Goal: Book appointment/travel/reservation

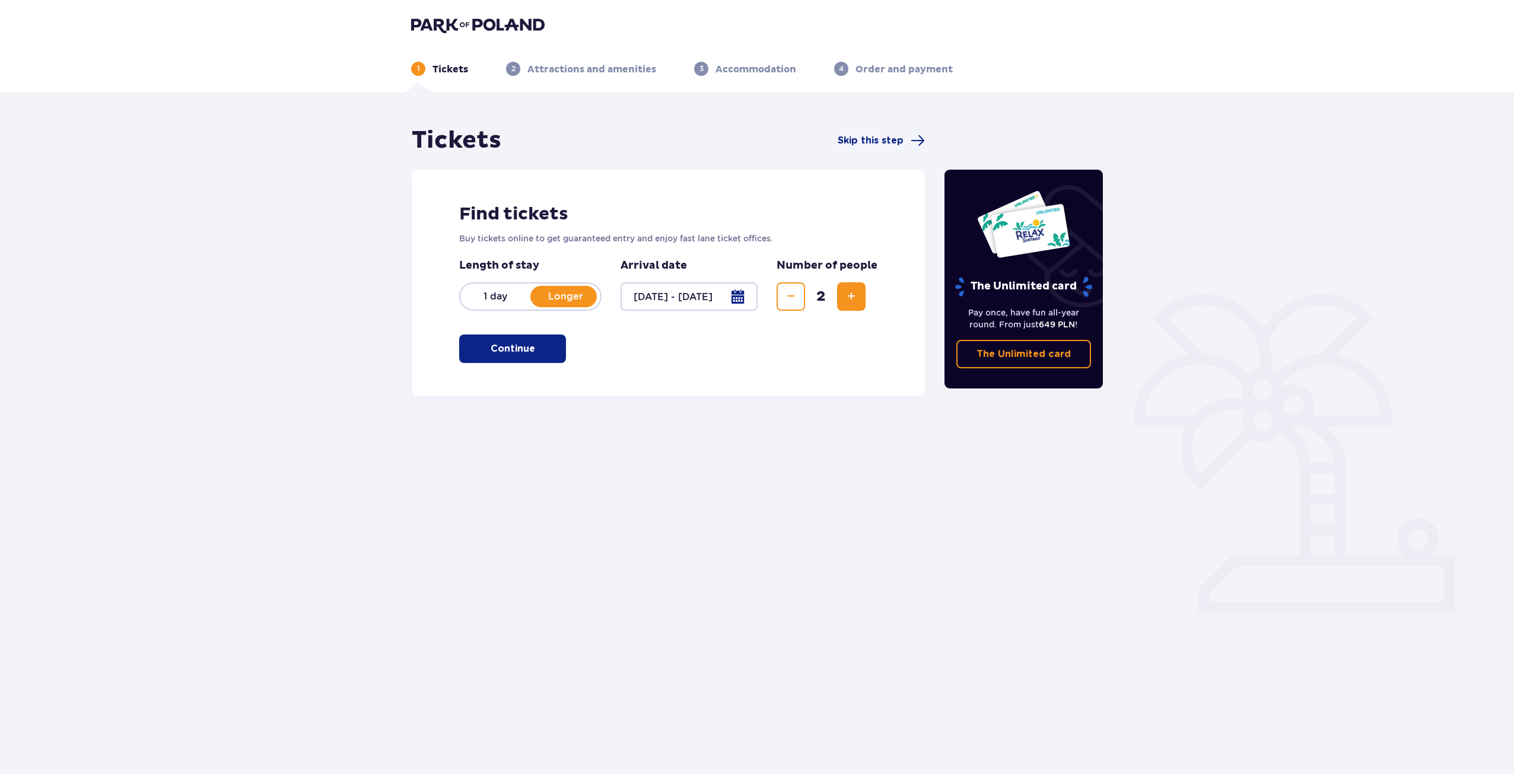
click at [506, 341] on button "Continue" at bounding box center [512, 349] width 107 height 28
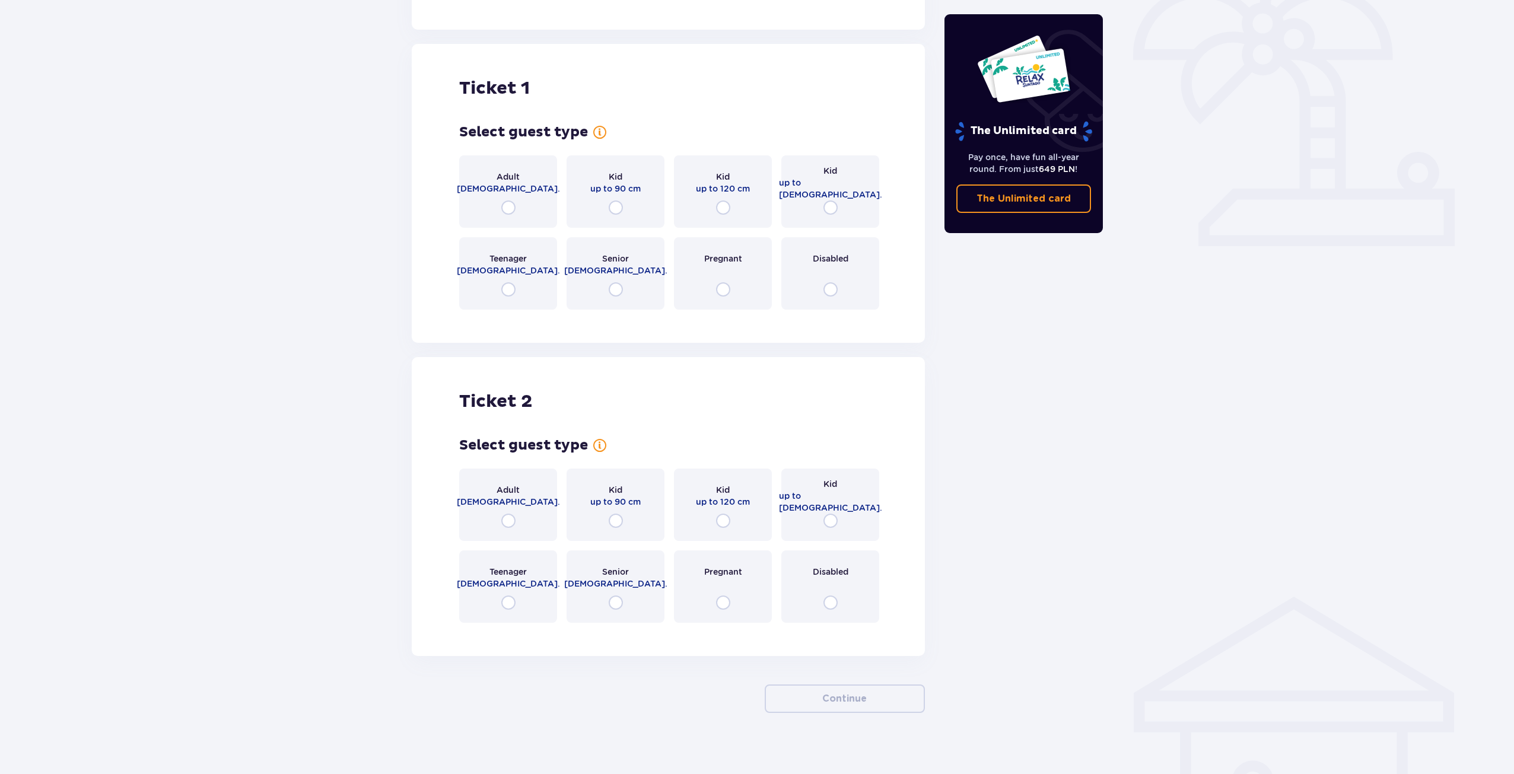
scroll to position [377, 0]
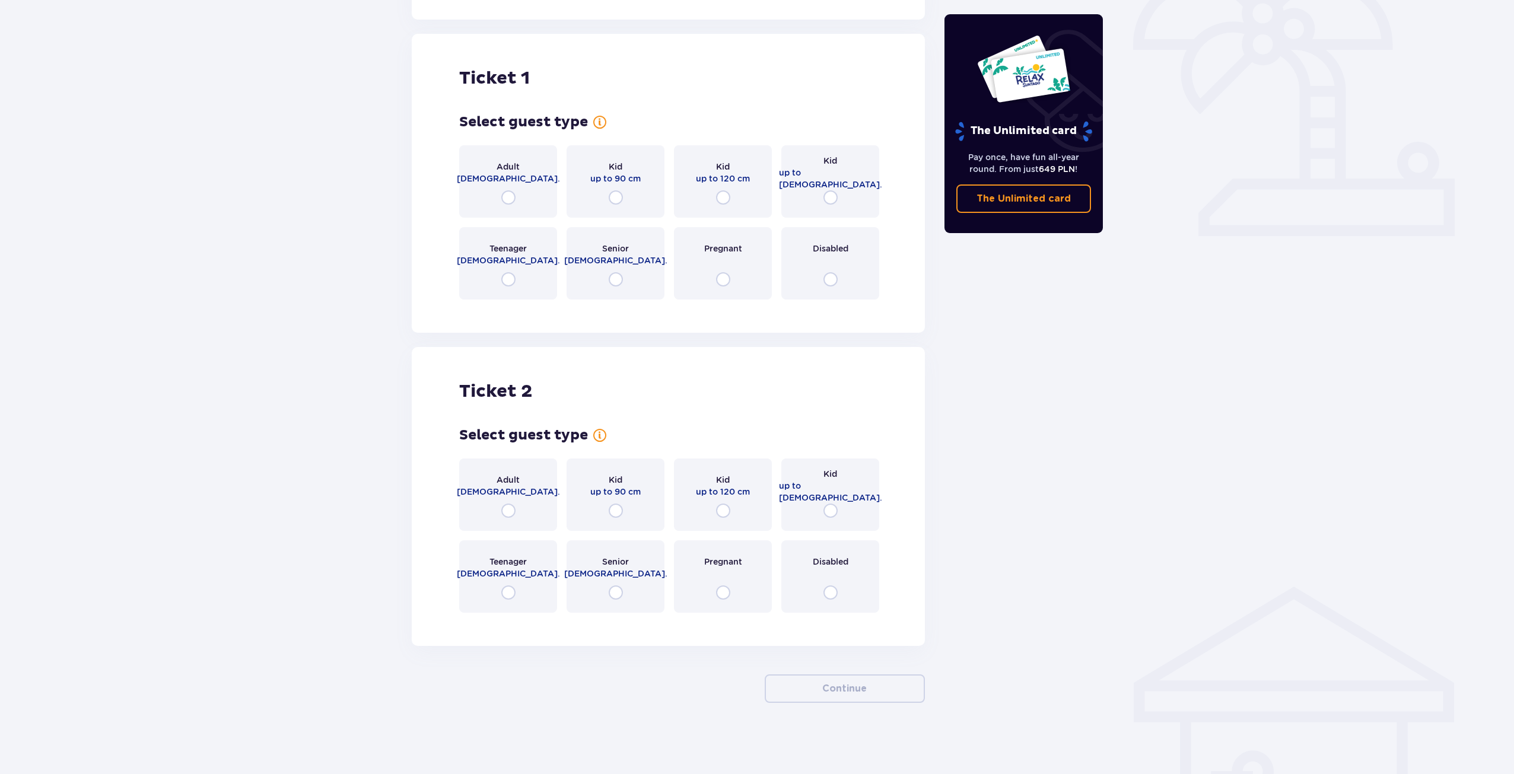
click at [508, 199] on input "radio" at bounding box center [508, 197] width 14 height 14
radio input "true"
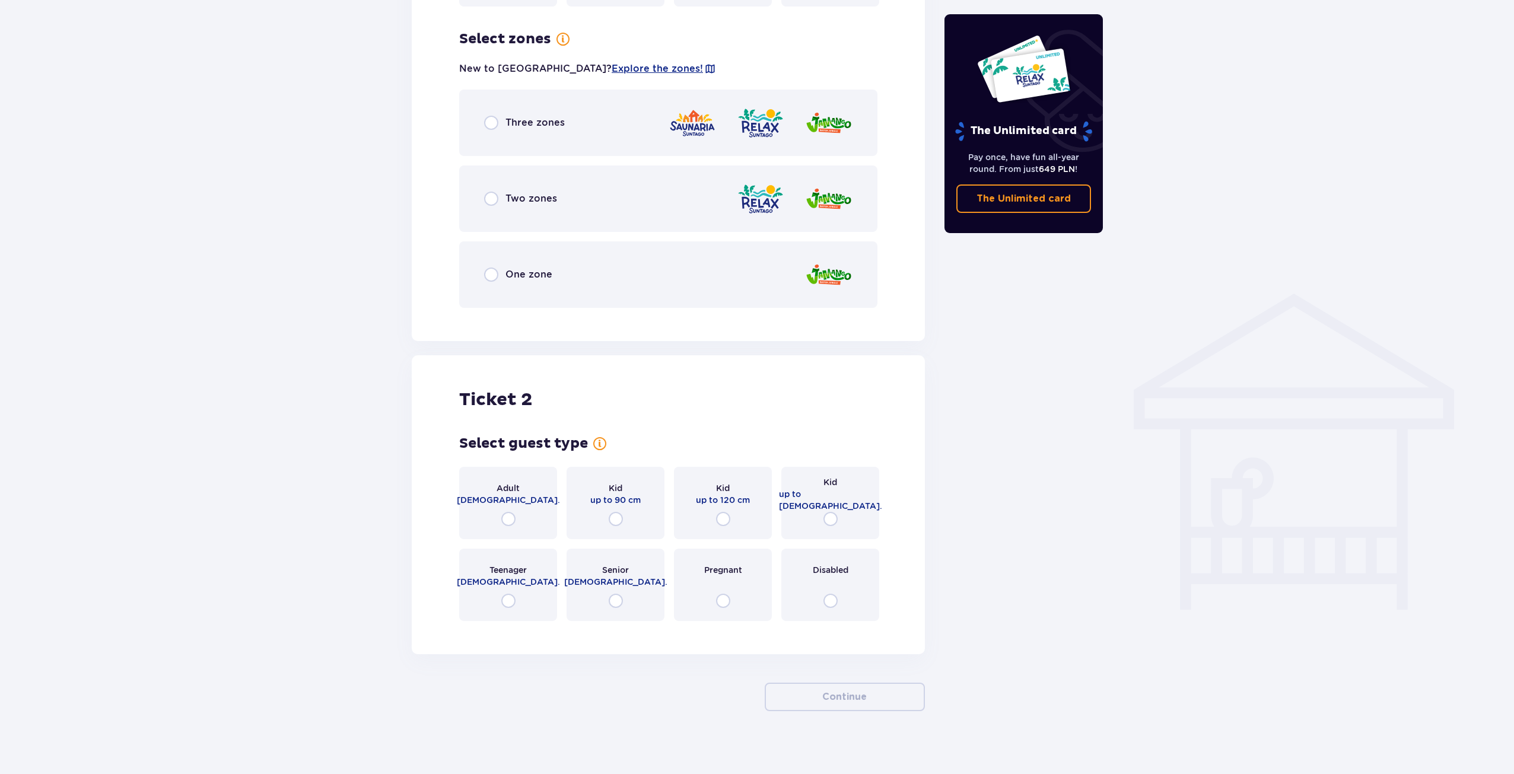
scroll to position [678, 0]
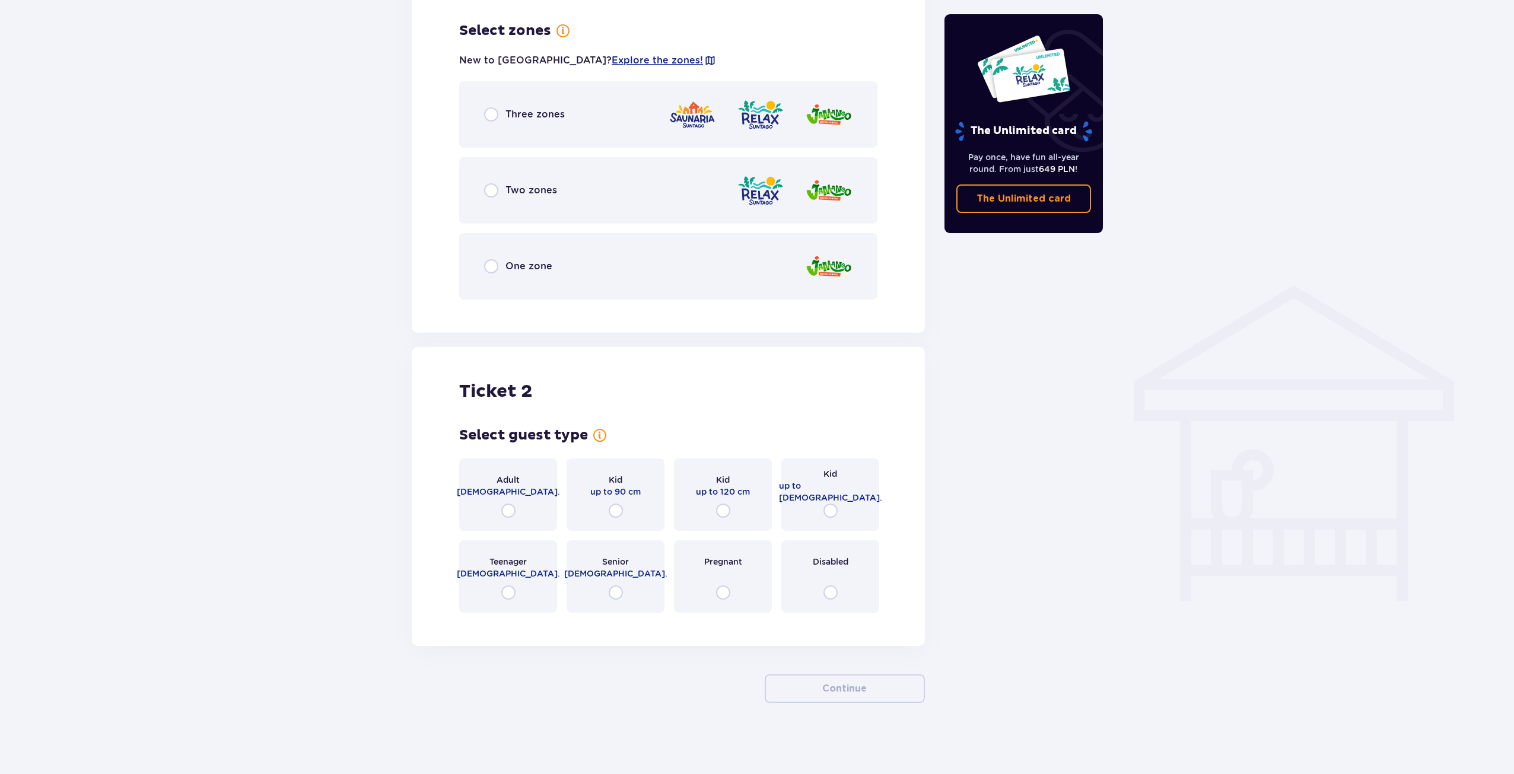
click at [492, 110] on input "radio" at bounding box center [491, 114] width 14 height 14
radio input "true"
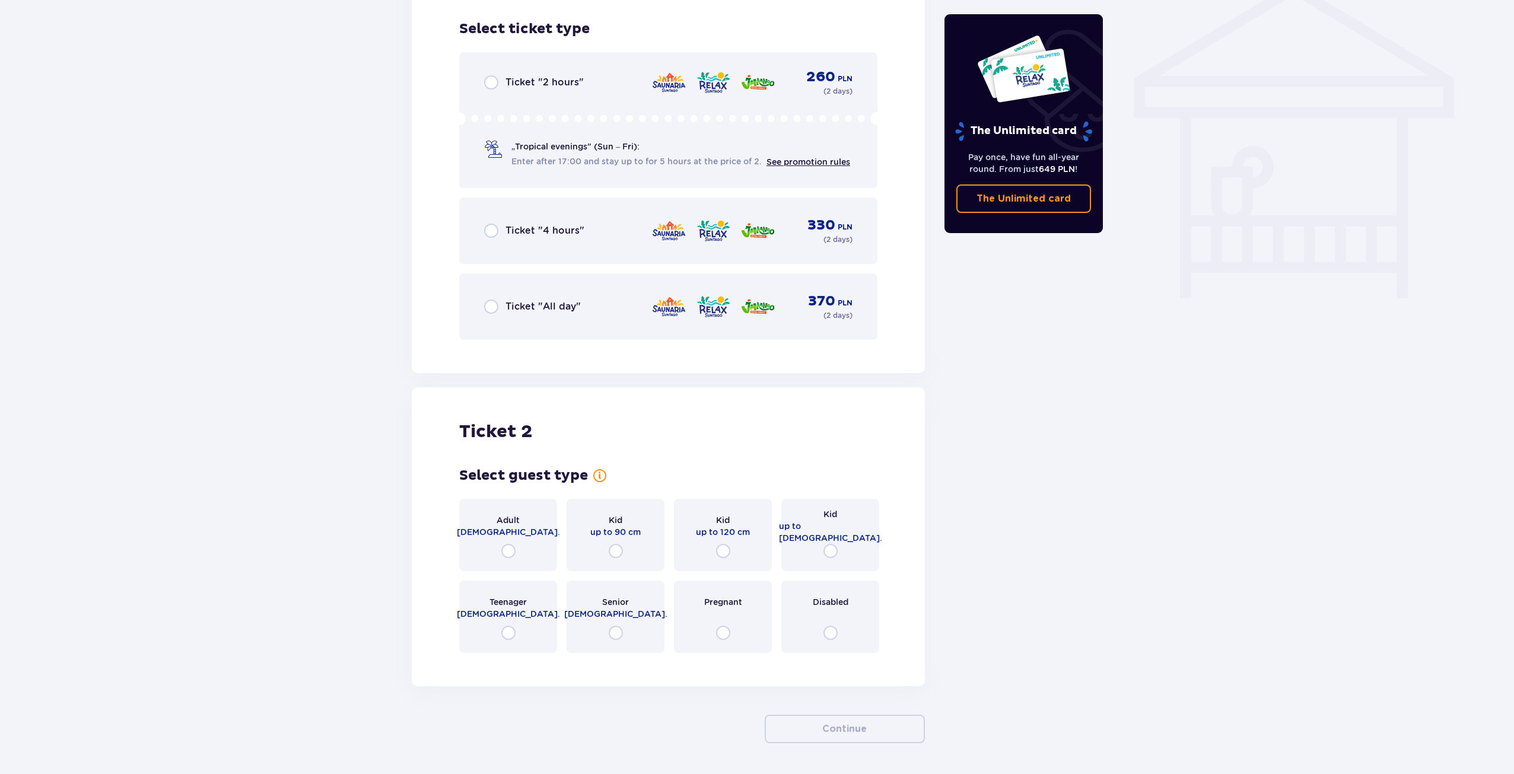
scroll to position [987, 0]
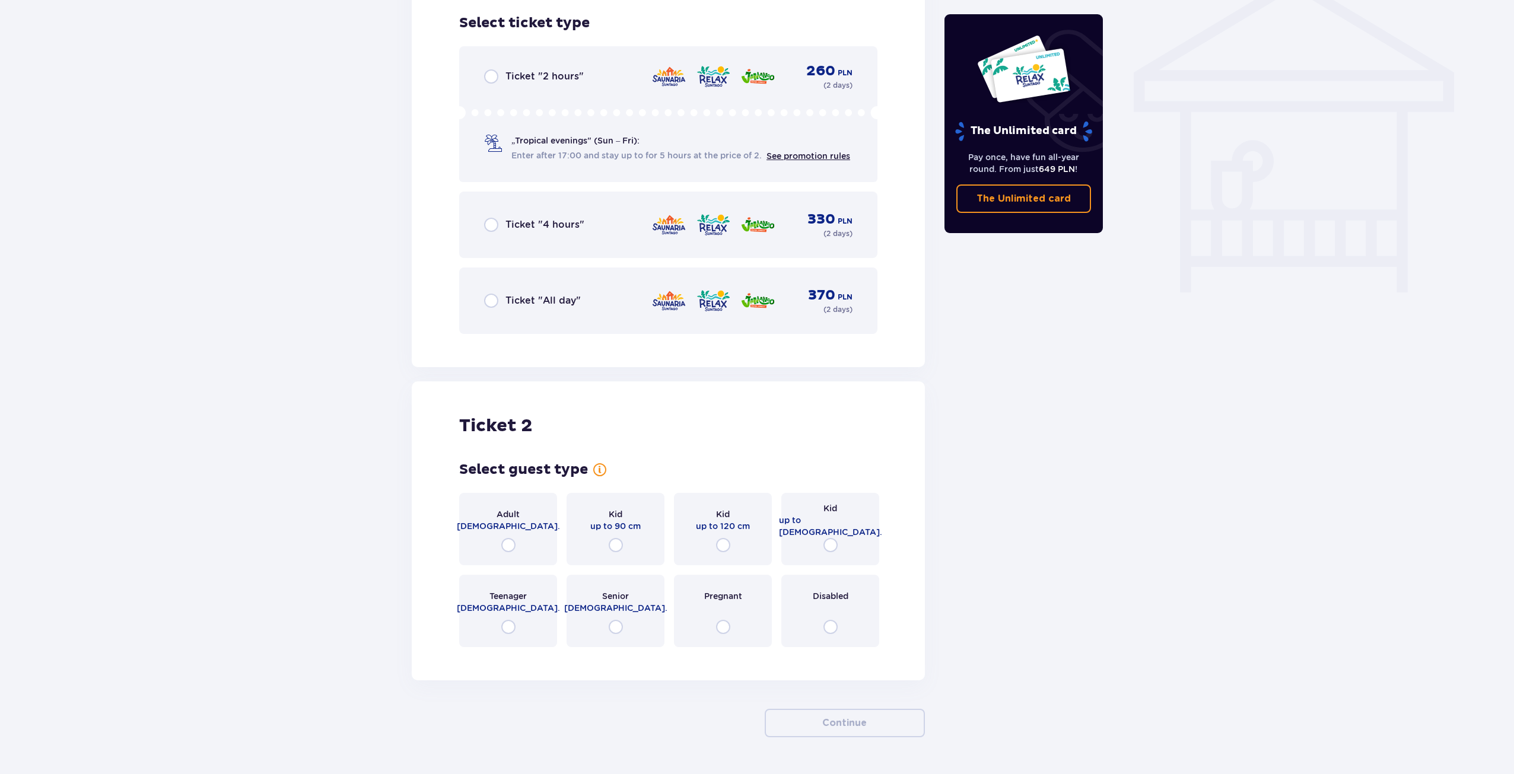
click at [495, 299] on input "radio" at bounding box center [491, 301] width 14 height 14
radio input "true"
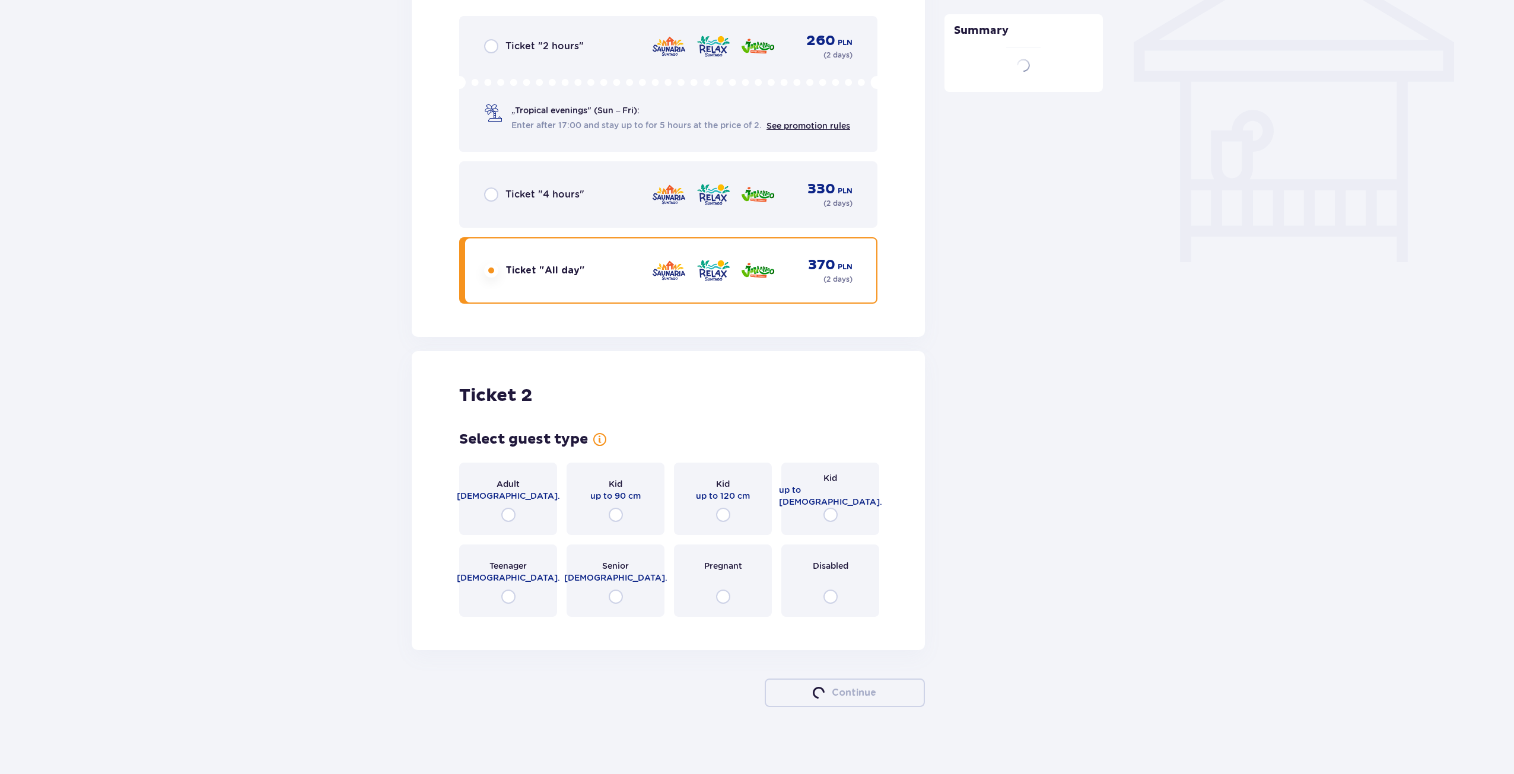
scroll to position [1022, 0]
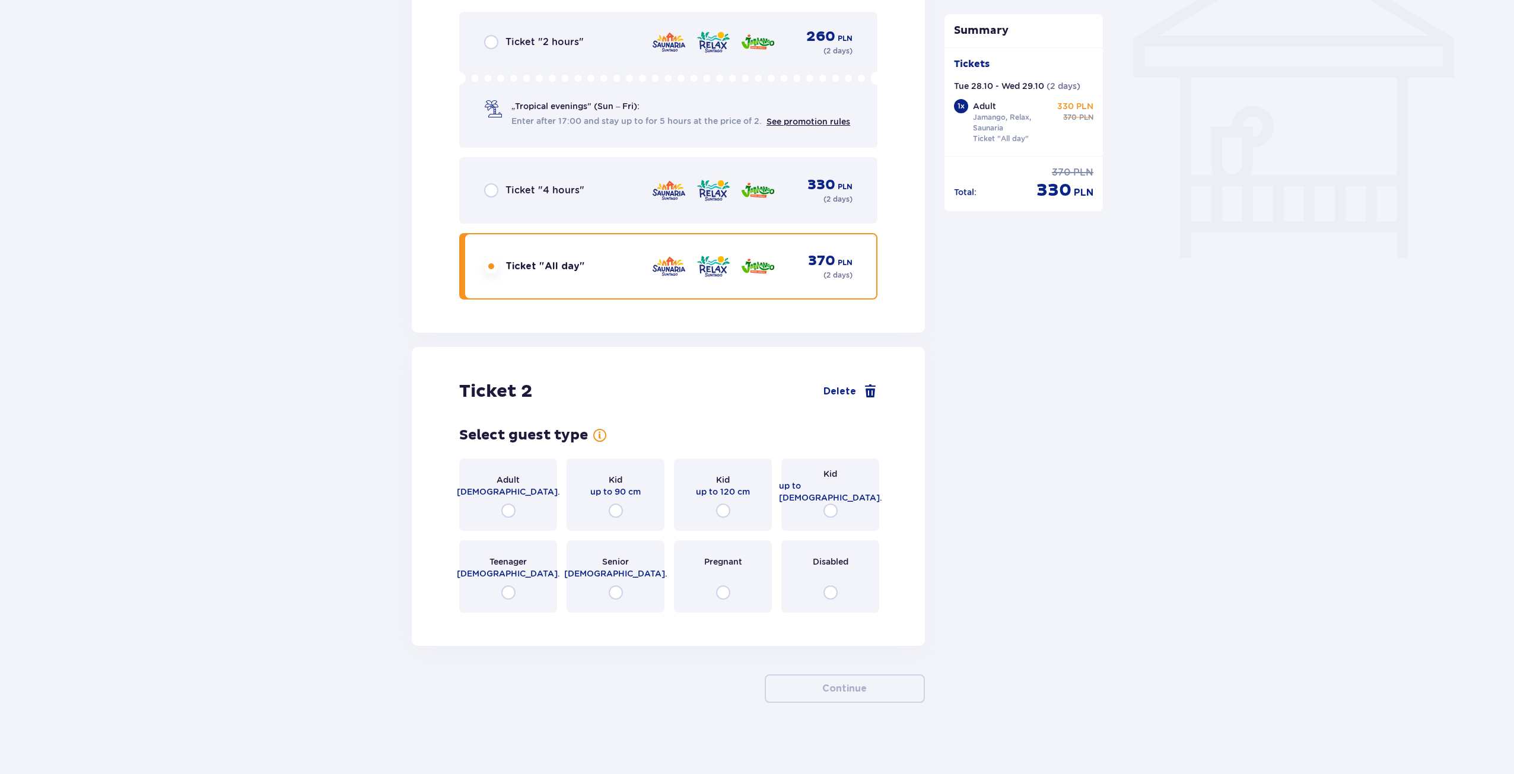
click at [508, 508] on input "radio" at bounding box center [508, 511] width 14 height 14
radio input "true"
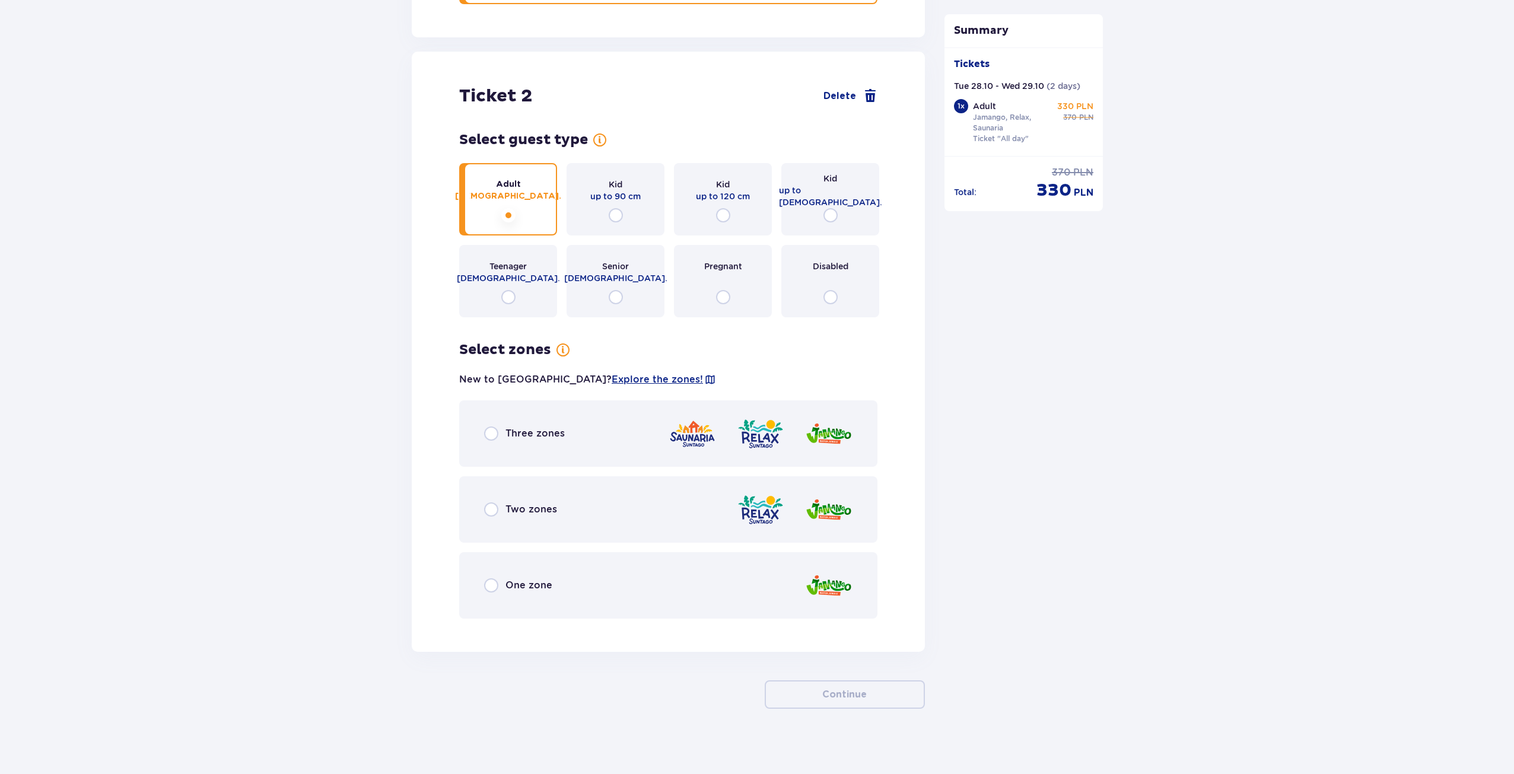
scroll to position [1323, 0]
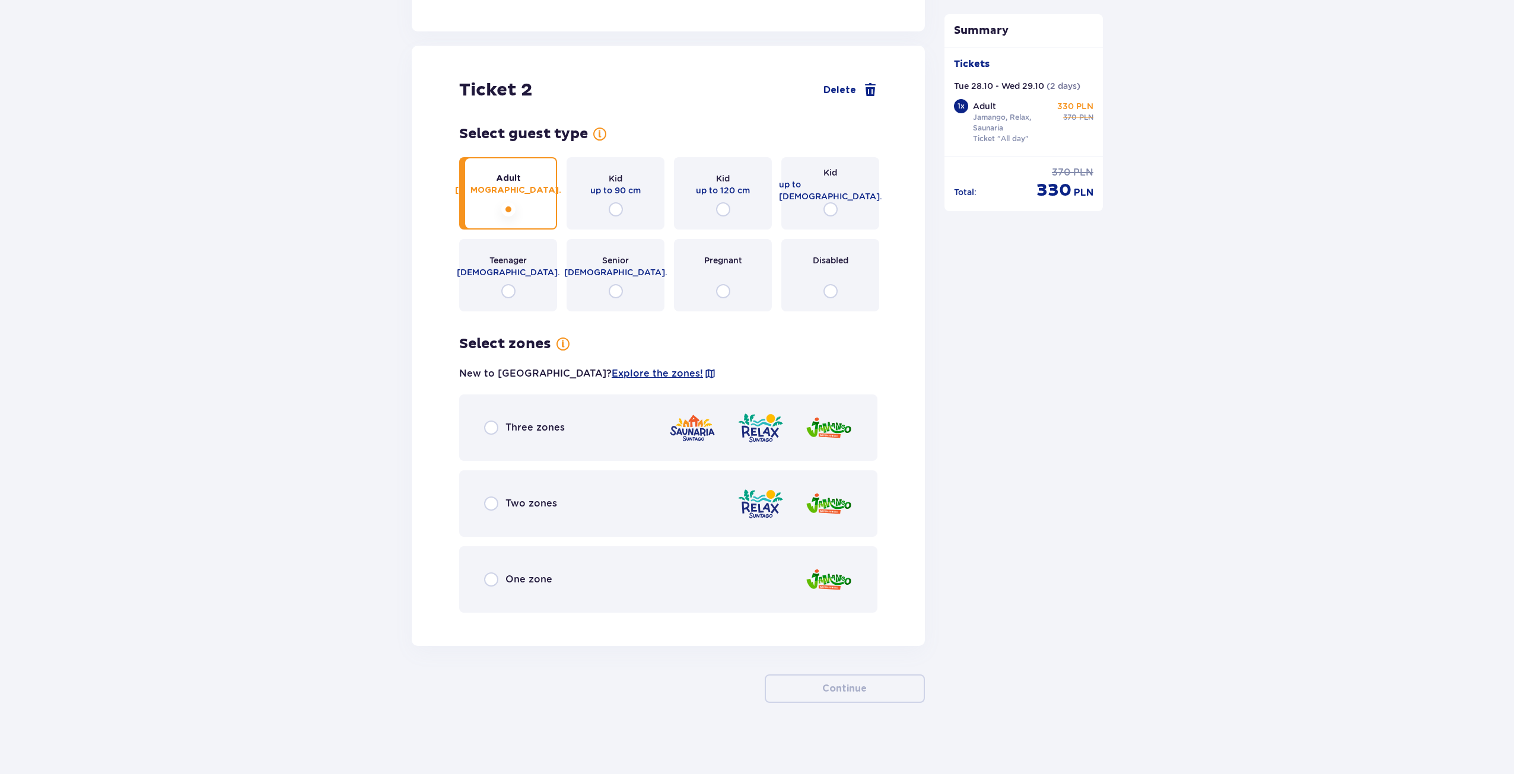
click at [494, 428] on input "radio" at bounding box center [491, 428] width 14 height 14
radio input "true"
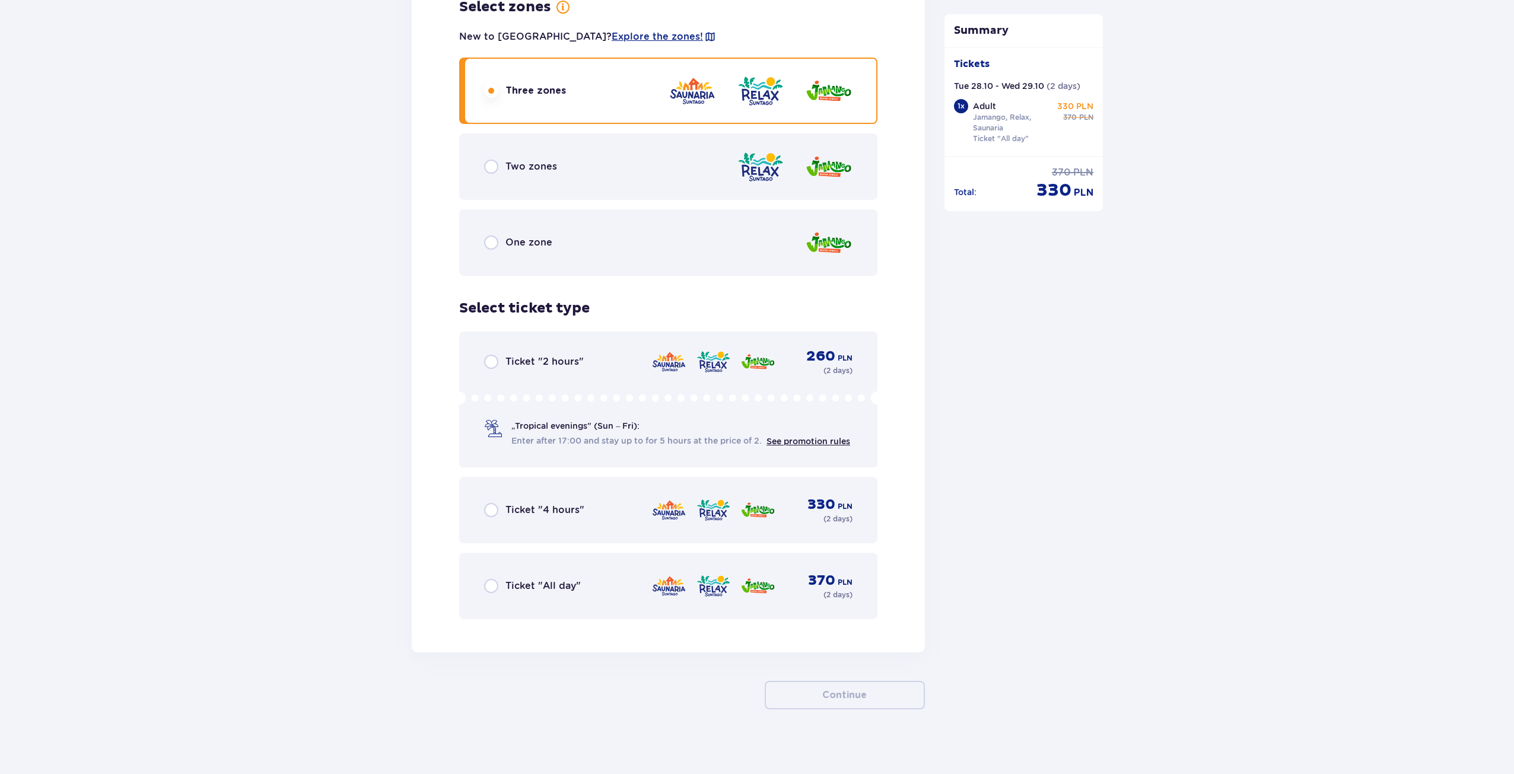
scroll to position [1666, 0]
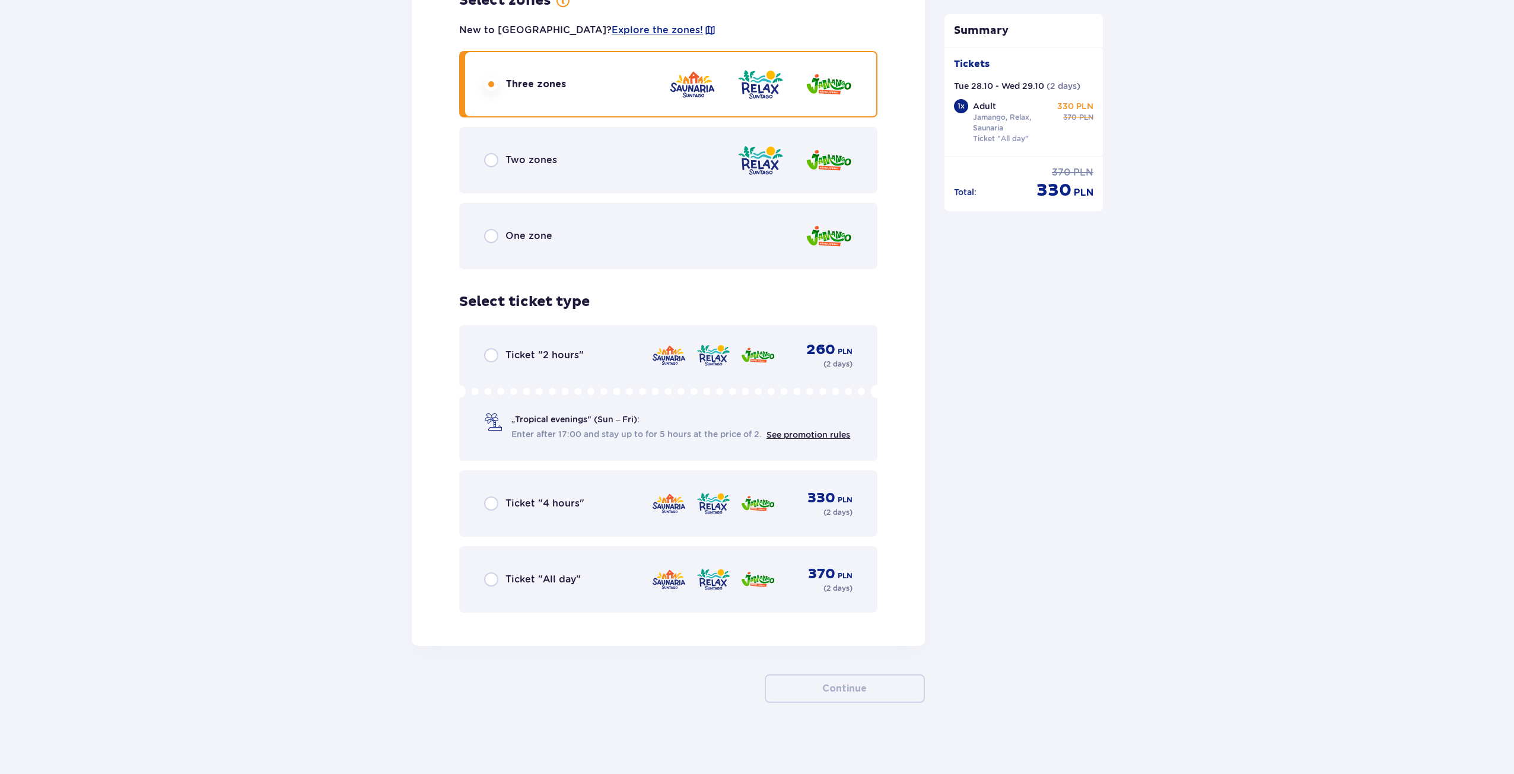
click at [490, 578] on input "radio" at bounding box center [491, 580] width 14 height 14
radio input "true"
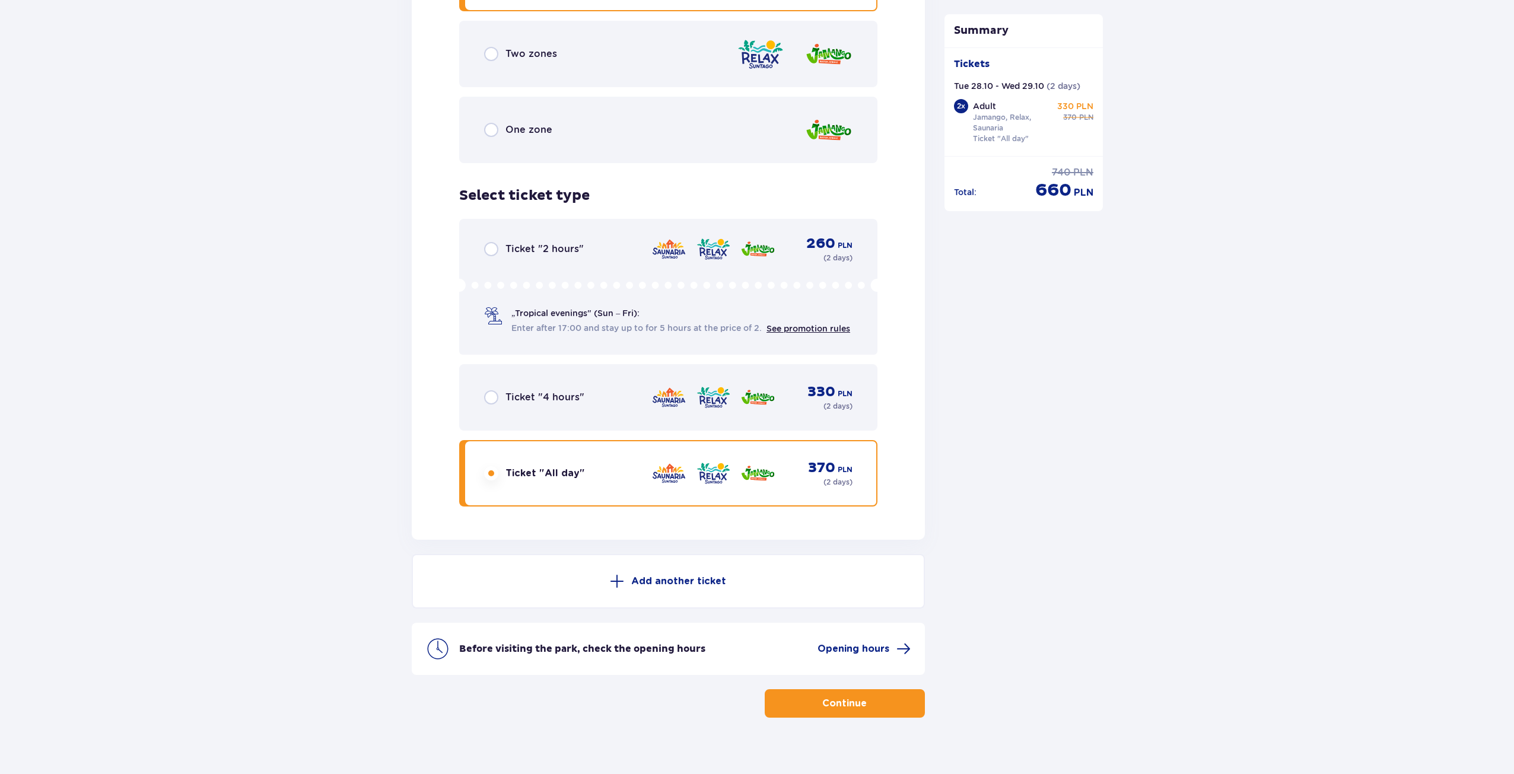
scroll to position [1788, 0]
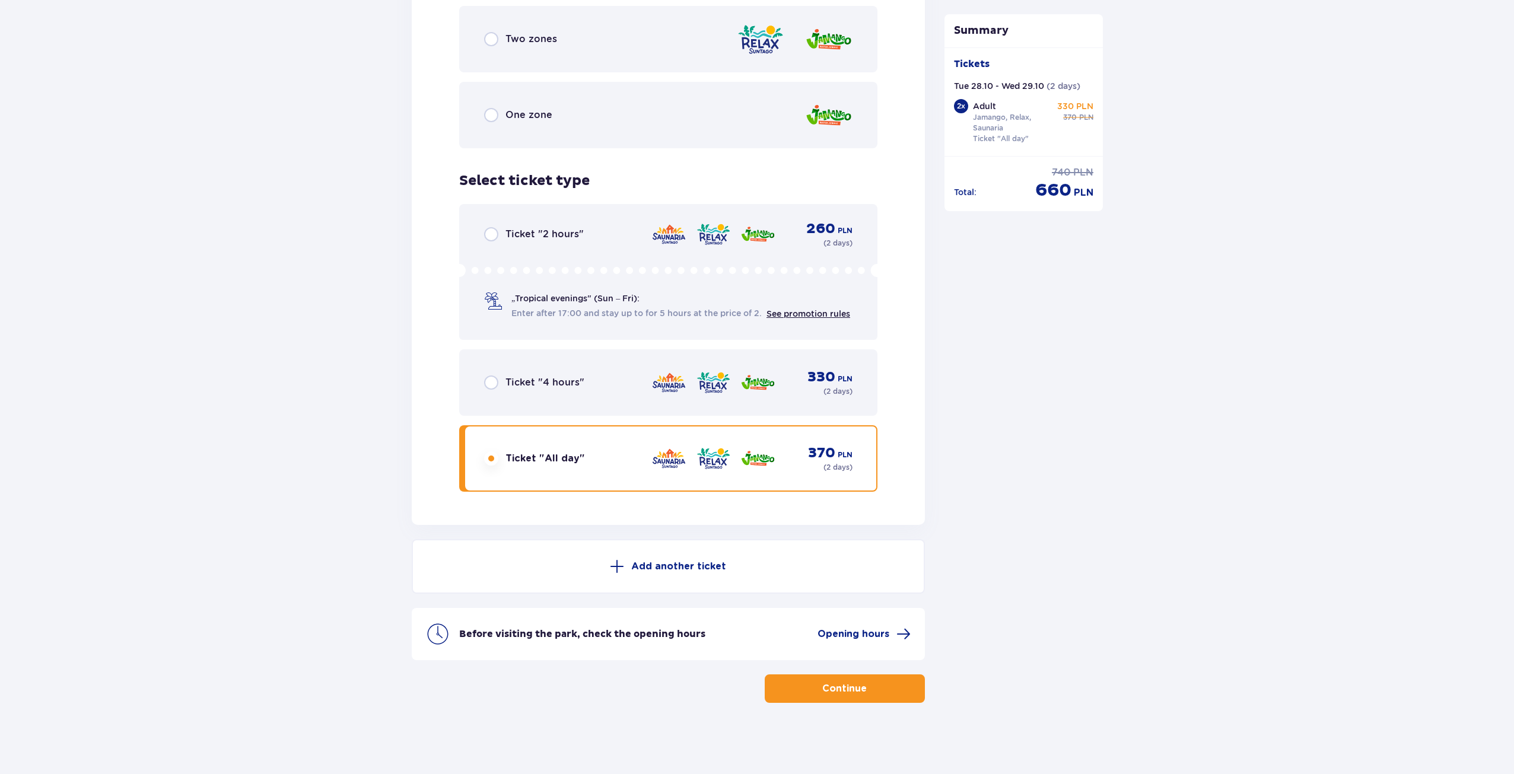
click at [844, 694] on p "Continue" at bounding box center [844, 688] width 44 height 13
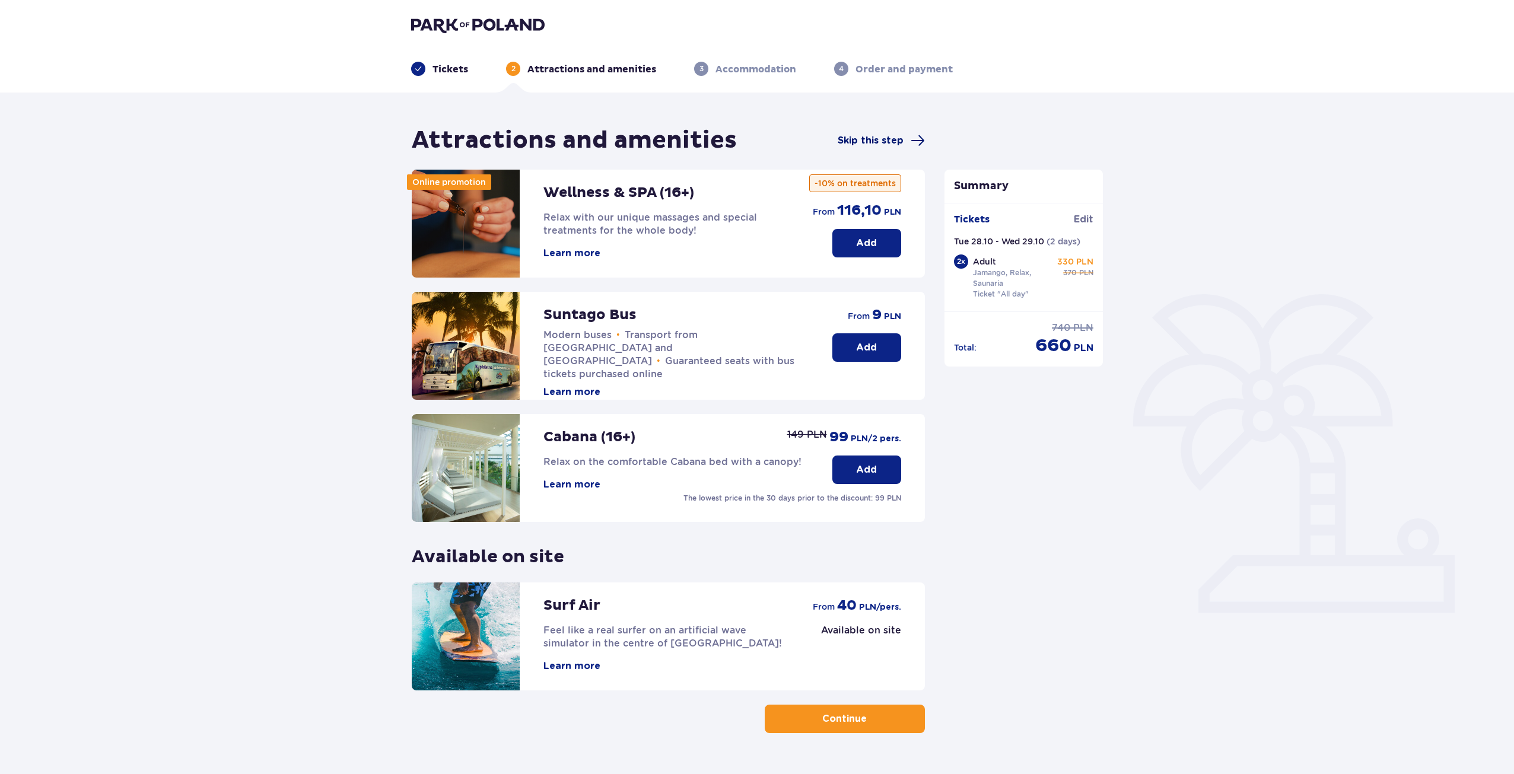
click at [873, 136] on span "Skip this step" at bounding box center [871, 140] width 66 height 13
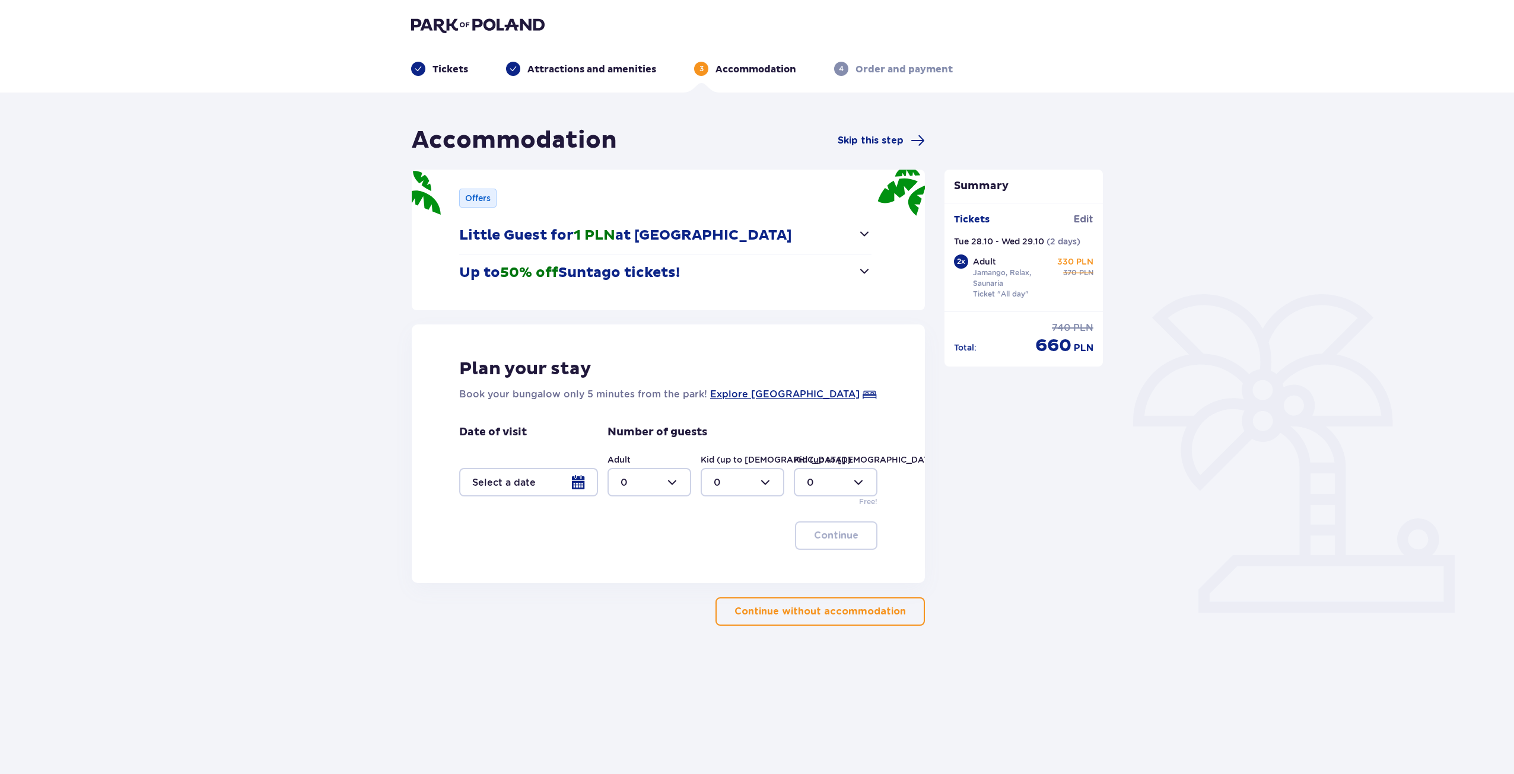
click at [854, 278] on button "Up to 50% off Suntago tickets!" at bounding box center [665, 273] width 412 height 37
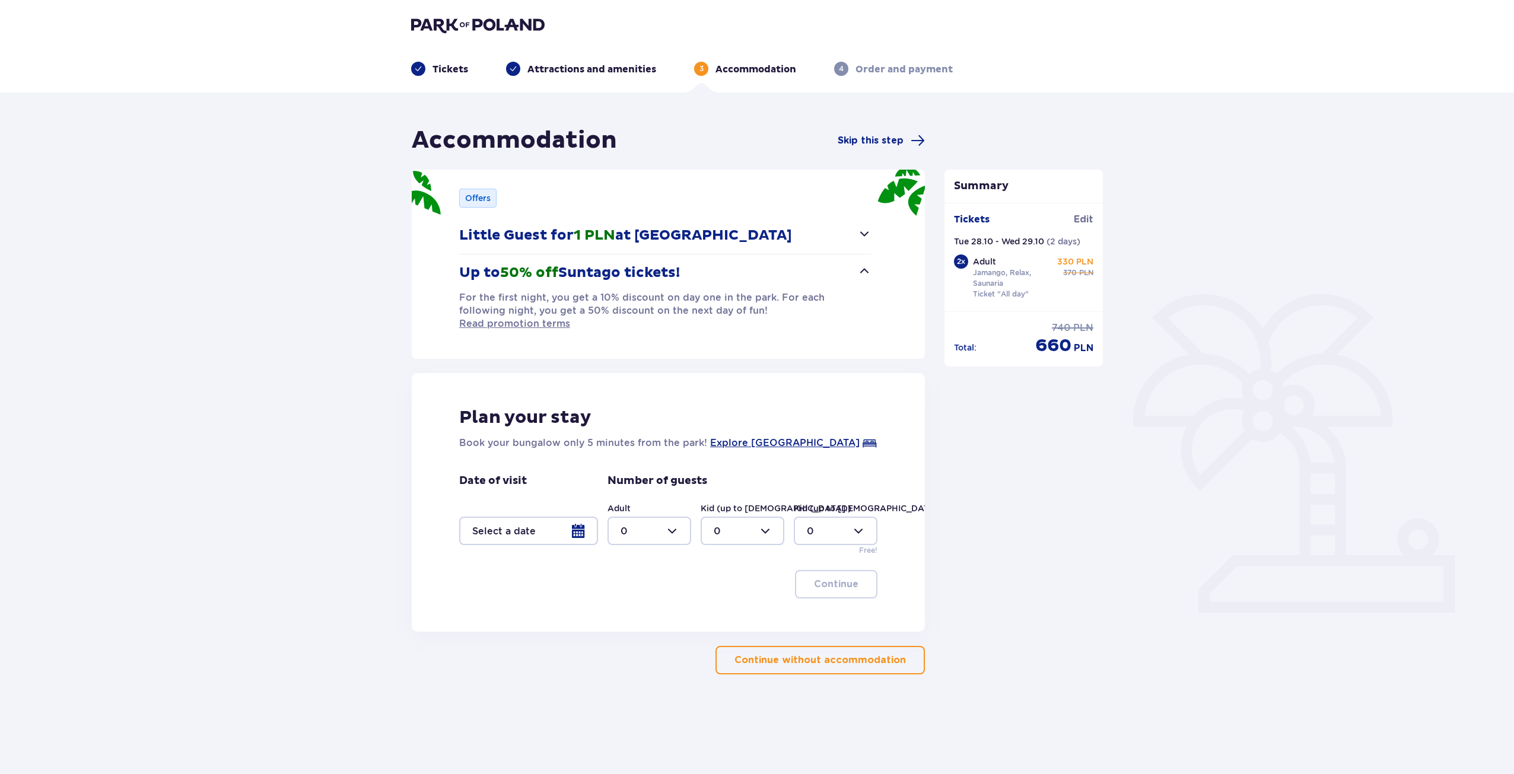
click at [587, 517] on div at bounding box center [528, 531] width 139 height 28
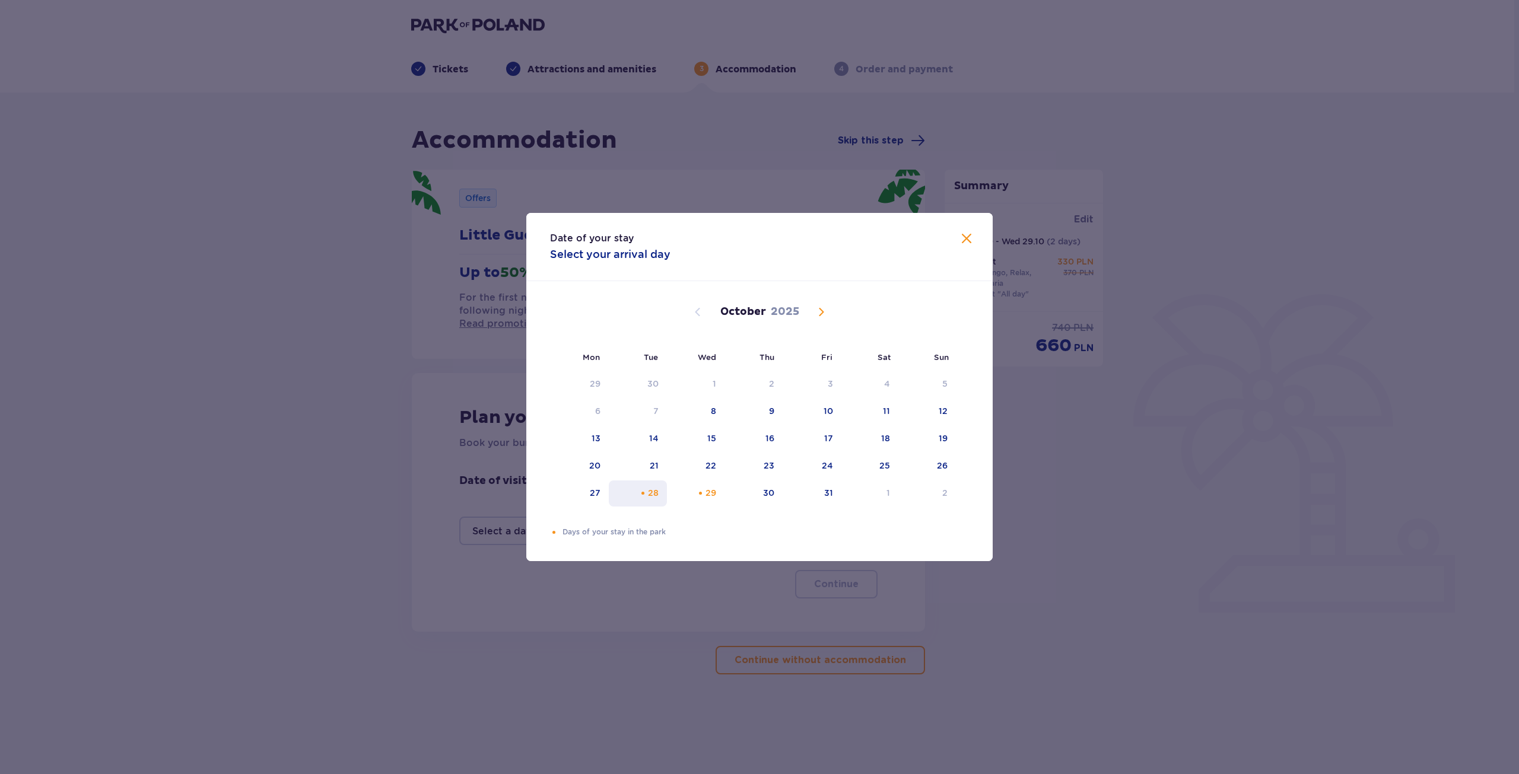
click at [654, 494] on div "28" at bounding box center [653, 493] width 11 height 12
click at [714, 492] on div "29" at bounding box center [710, 493] width 11 height 12
type input "[DATE] - [DATE]"
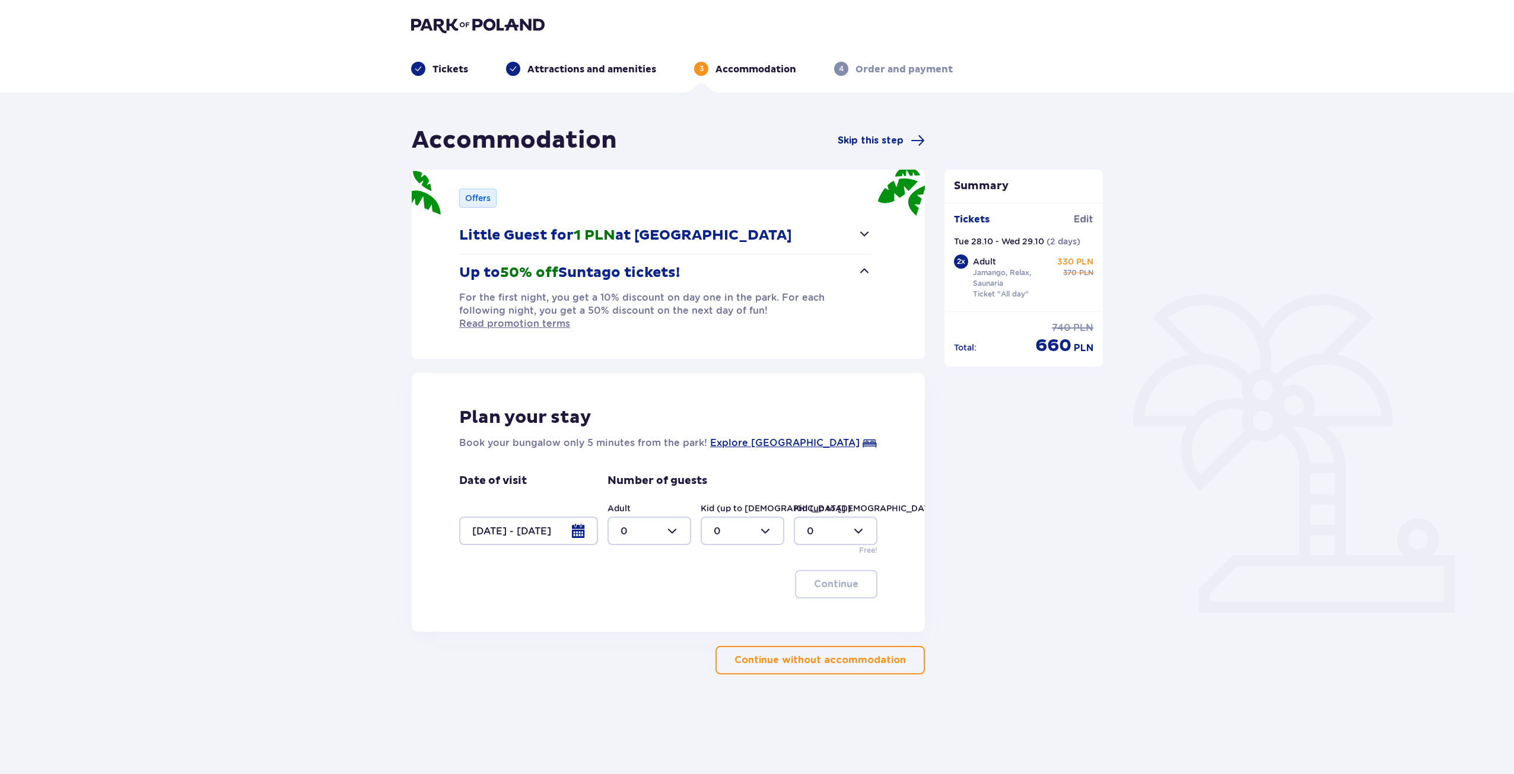
click at [674, 519] on div at bounding box center [650, 531] width 84 height 28
click at [641, 598] on div "2" at bounding box center [650, 603] width 58 height 13
type input "2"
click at [851, 581] on button "Continue" at bounding box center [836, 584] width 82 height 28
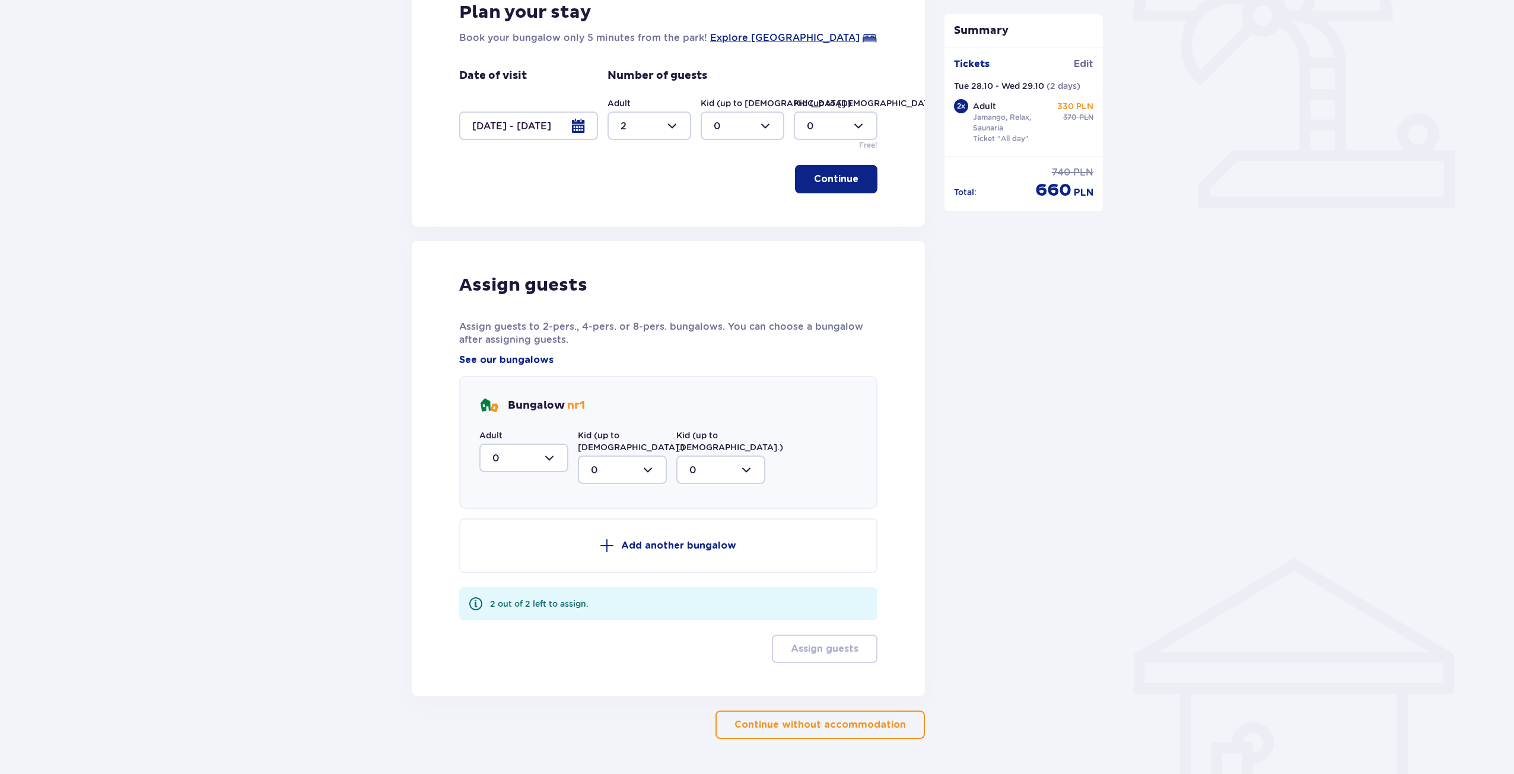
scroll to position [416, 0]
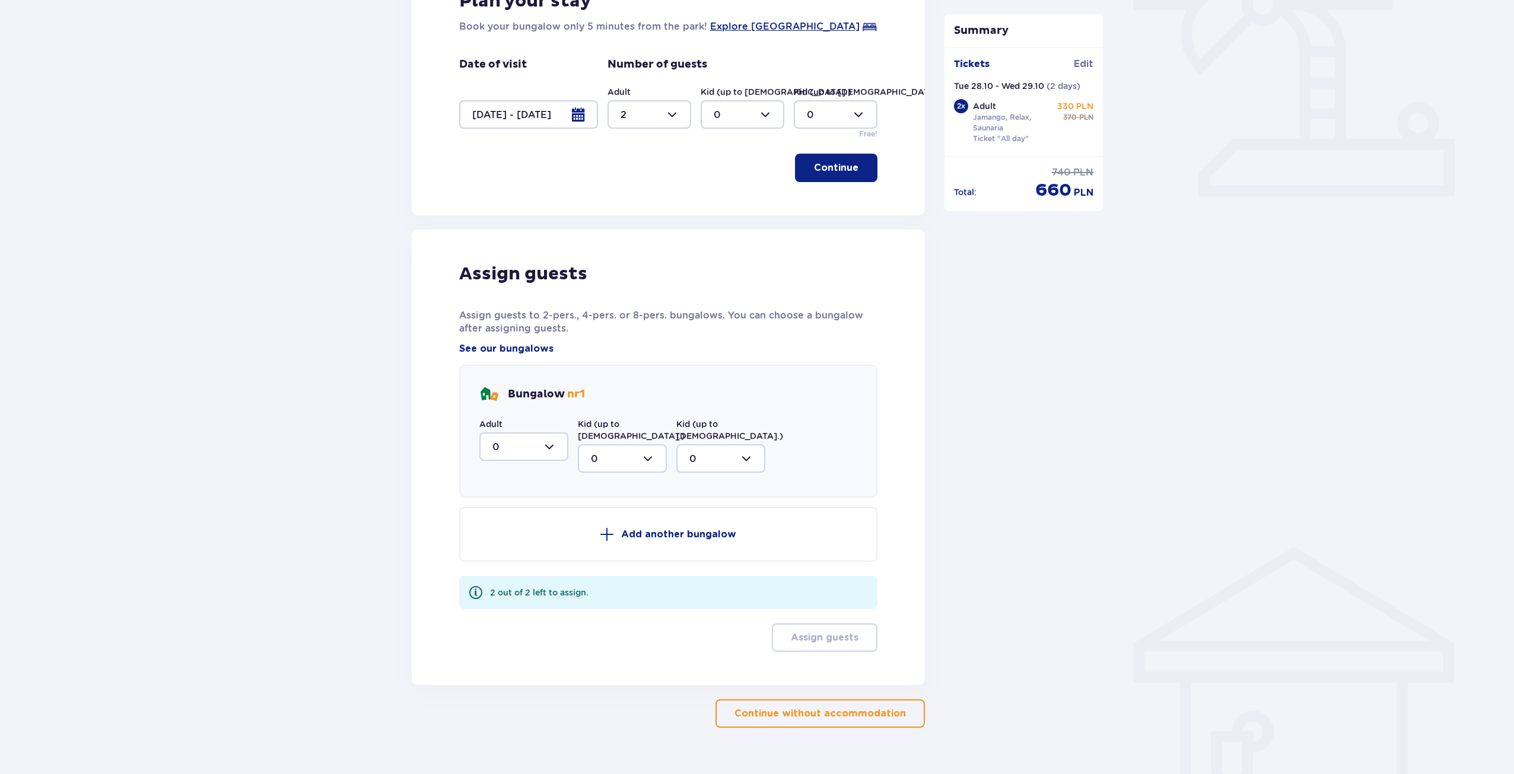
click at [561, 433] on div at bounding box center [523, 446] width 89 height 28
click at [509, 526] on div "2" at bounding box center [523, 532] width 63 height 13
type input "2"
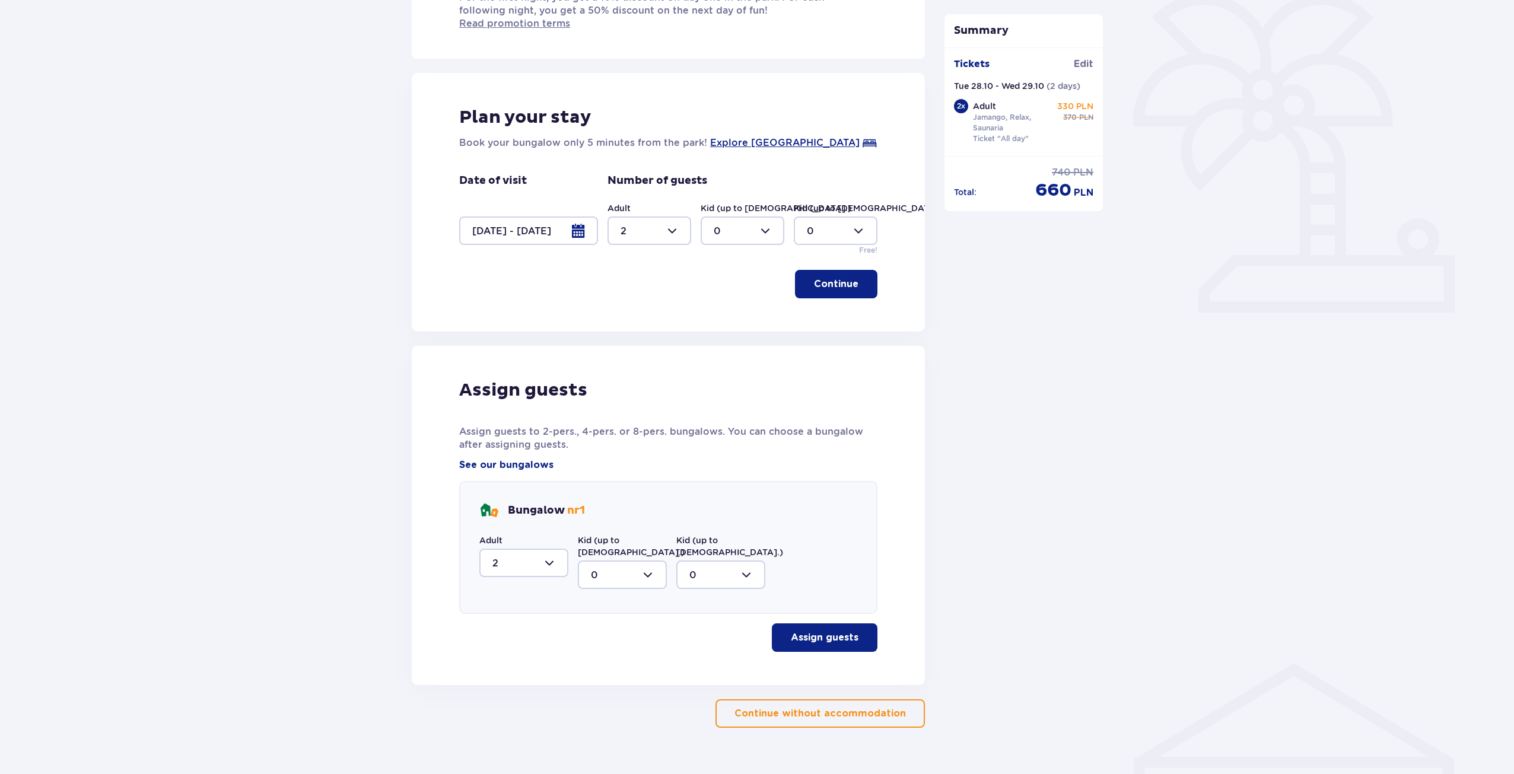
click at [861, 631] on span "button" at bounding box center [861, 638] width 14 height 14
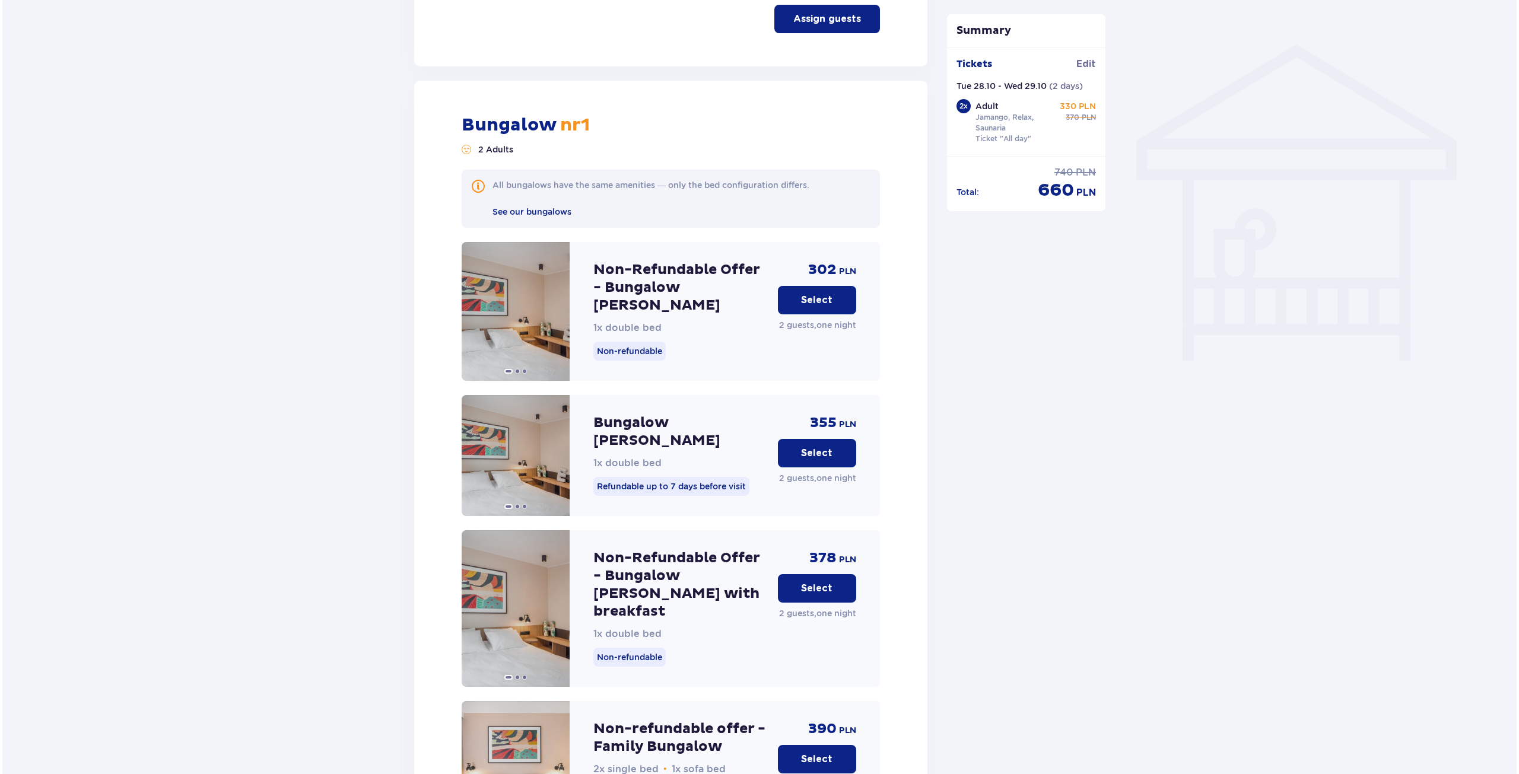
scroll to position [928, 0]
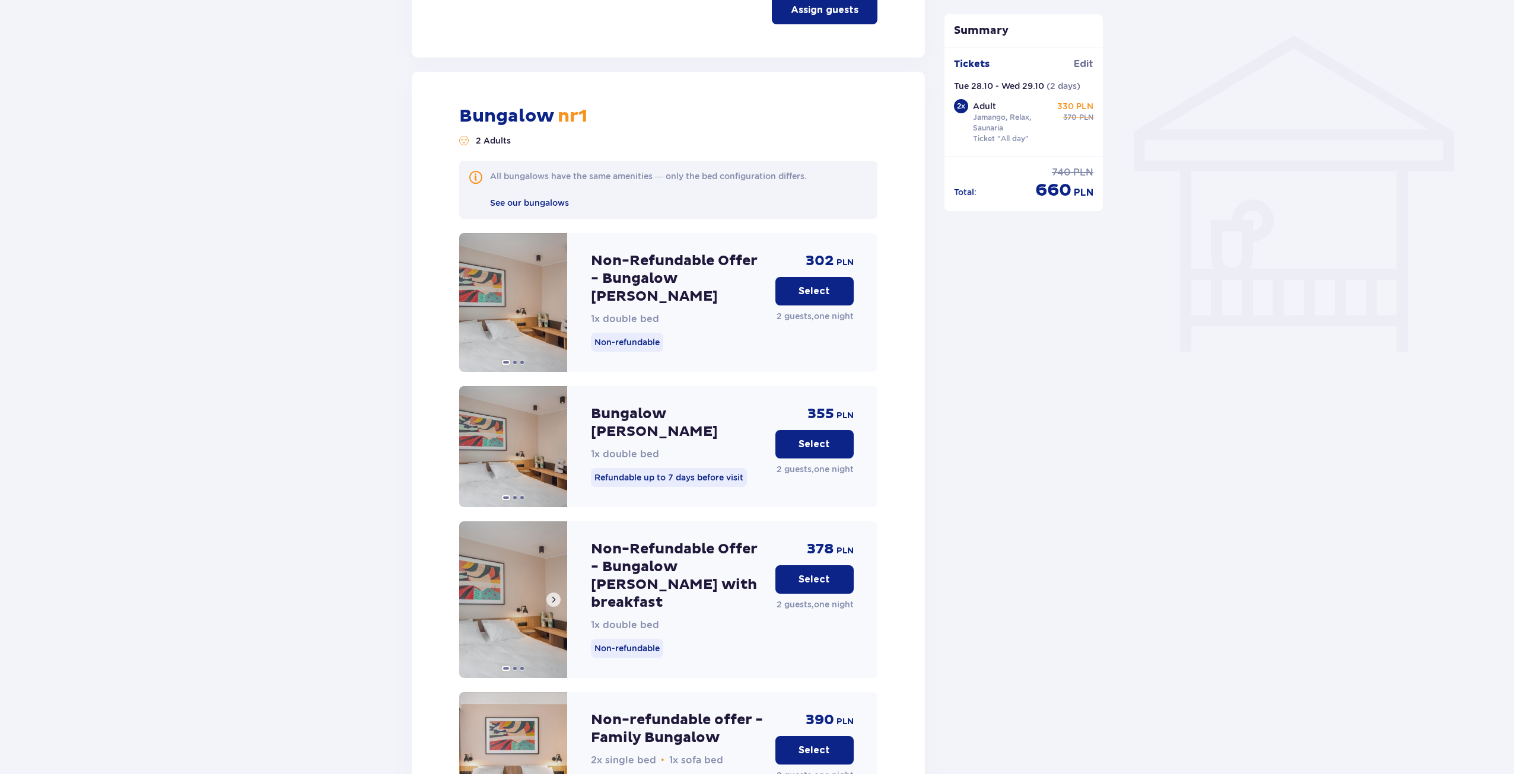
click at [511, 571] on img at bounding box center [513, 599] width 108 height 157
click at [829, 565] on button "Select" at bounding box center [814, 579] width 78 height 28
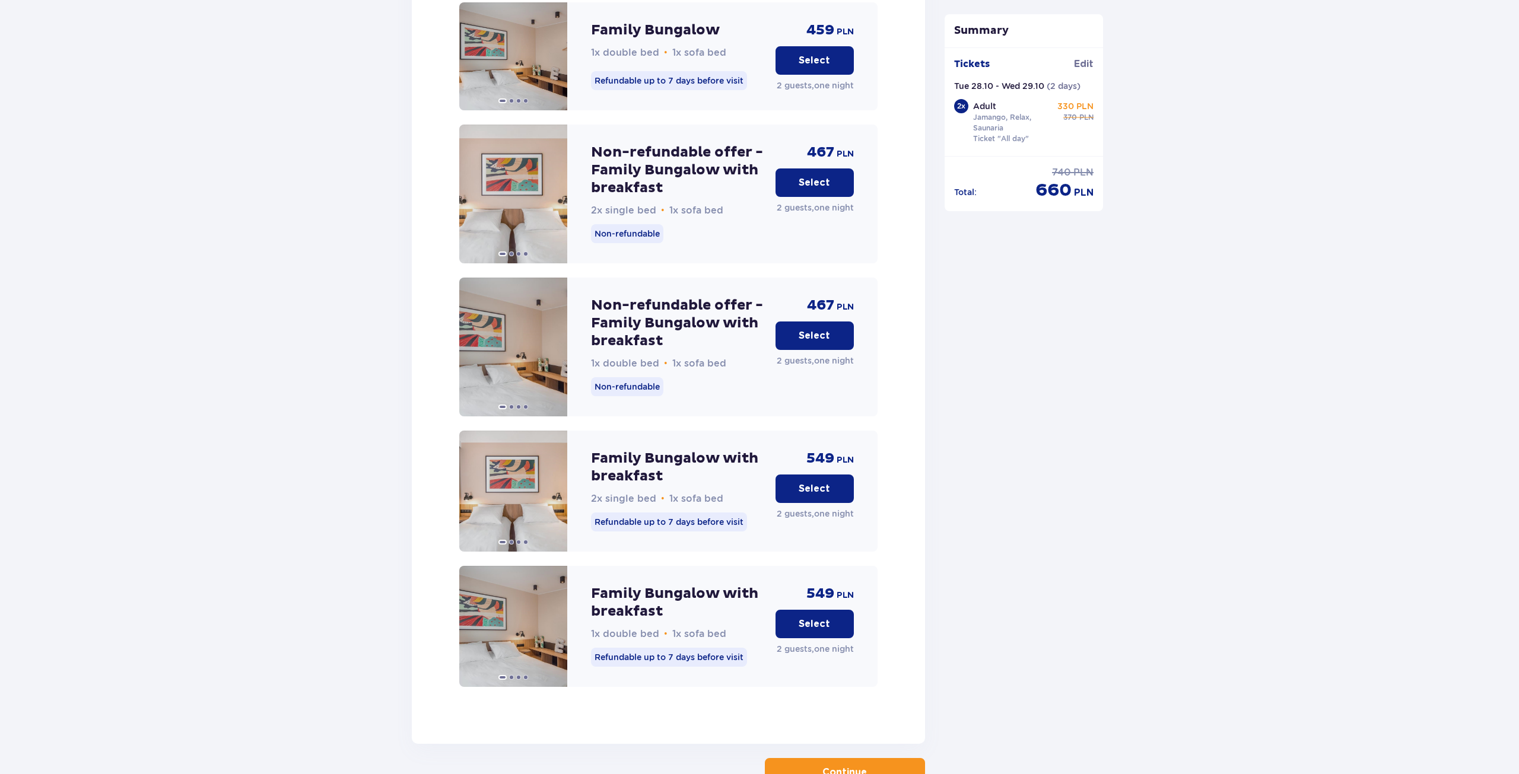
scroll to position [2174, 0]
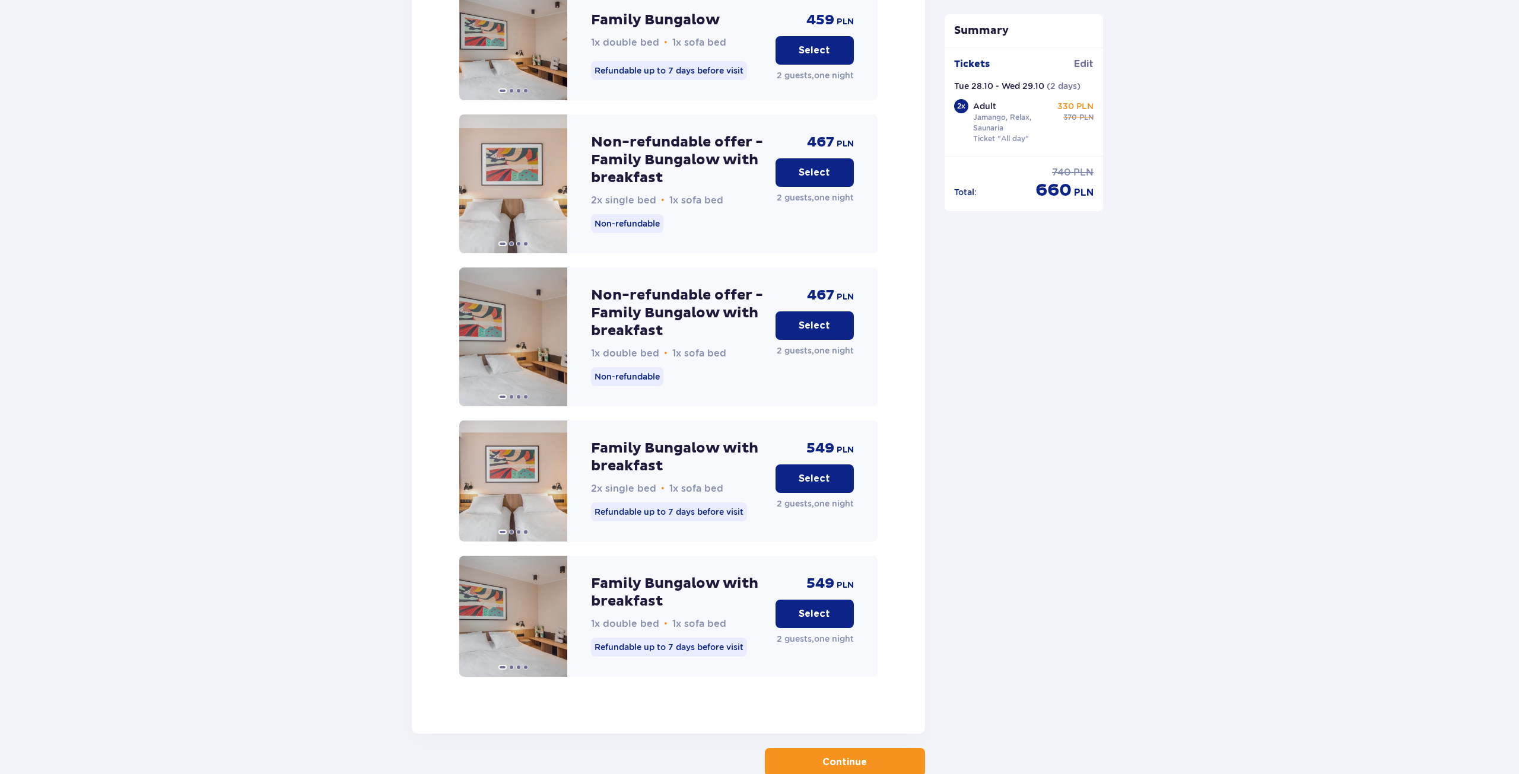
click at [847, 756] on p "Continue" at bounding box center [844, 762] width 44 height 13
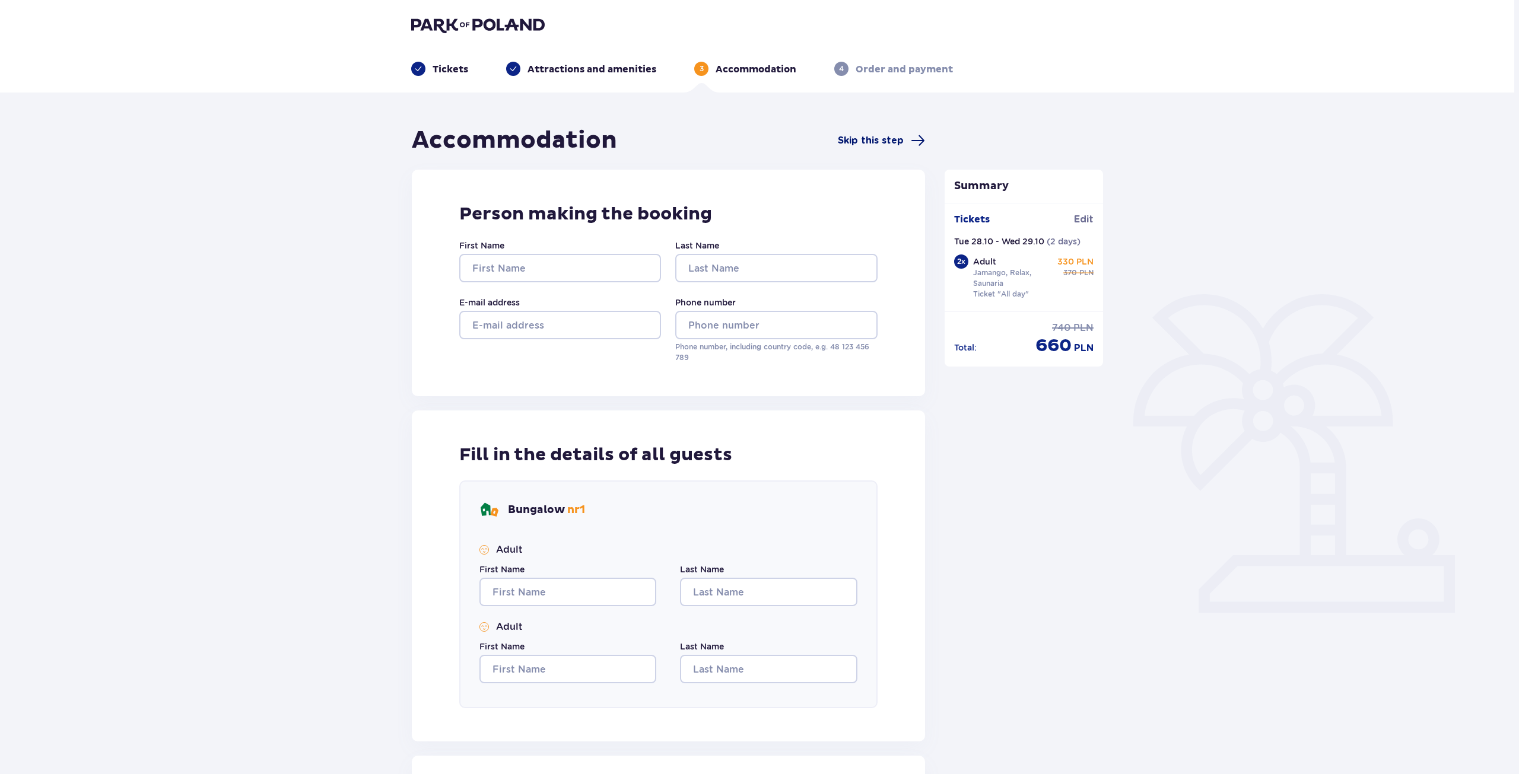
click at [894, 134] on span "Skip this step" at bounding box center [871, 140] width 66 height 13
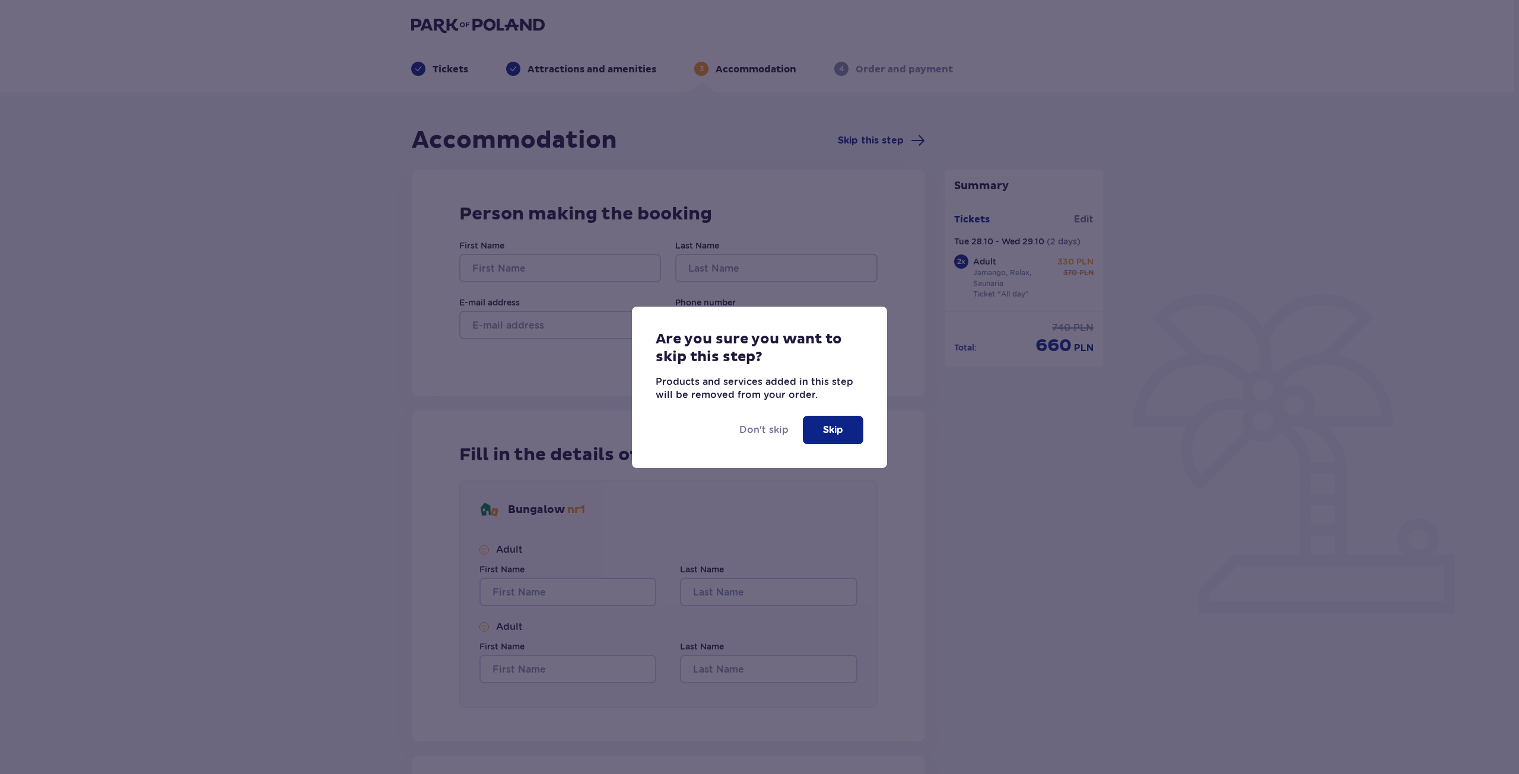
click at [779, 437] on div "Don't skip Skip" at bounding box center [759, 435] width 255 height 66
click at [774, 429] on p "Don't skip" at bounding box center [763, 430] width 49 height 13
